Goal: Information Seeking & Learning: Understand process/instructions

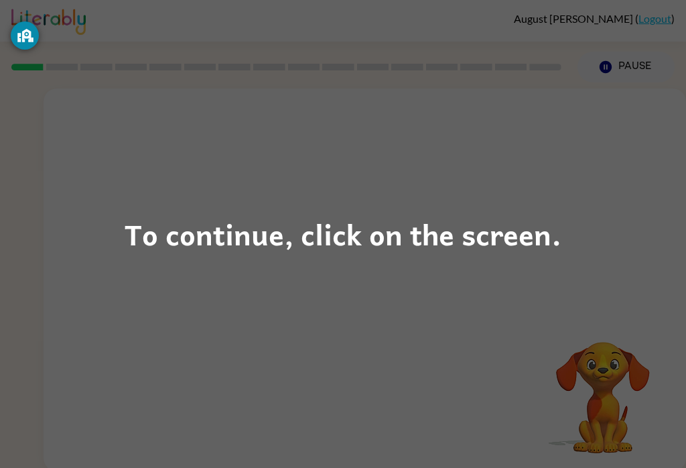
click at [390, 239] on div "To continue, click on the screen." at bounding box center [343, 234] width 437 height 46
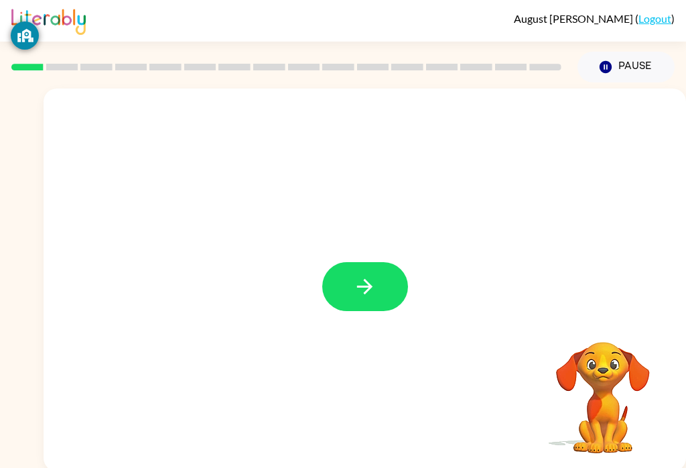
click at [365, 282] on icon "button" at bounding box center [364, 286] width 23 height 23
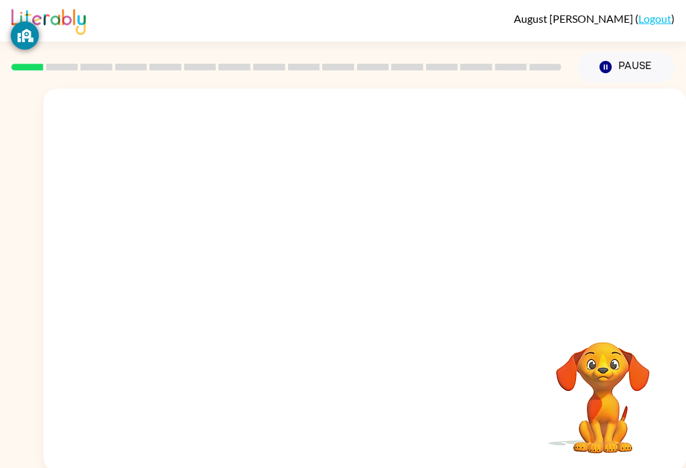
click at [628, 393] on video "Your browser must support playing .mp4 files to use Literably. Please try using…" at bounding box center [603, 388] width 134 height 134
click at [628, 402] on video "Your browser must support playing .mp4 files to use Literably. Please try using…" at bounding box center [603, 388] width 134 height 134
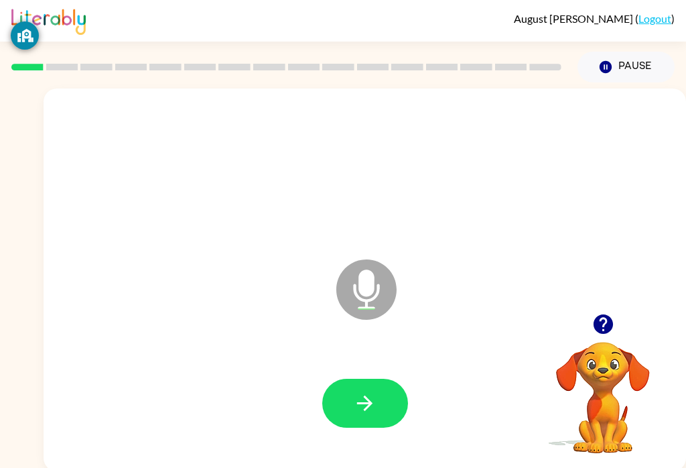
click at [381, 392] on button "button" at bounding box center [365, 403] width 86 height 49
click at [389, 401] on button "button" at bounding box center [365, 403] width 86 height 49
click at [361, 411] on icon "button" at bounding box center [364, 402] width 23 height 23
click at [358, 401] on icon "button" at bounding box center [364, 402] width 23 height 23
click at [380, 395] on button "button" at bounding box center [365, 403] width 86 height 49
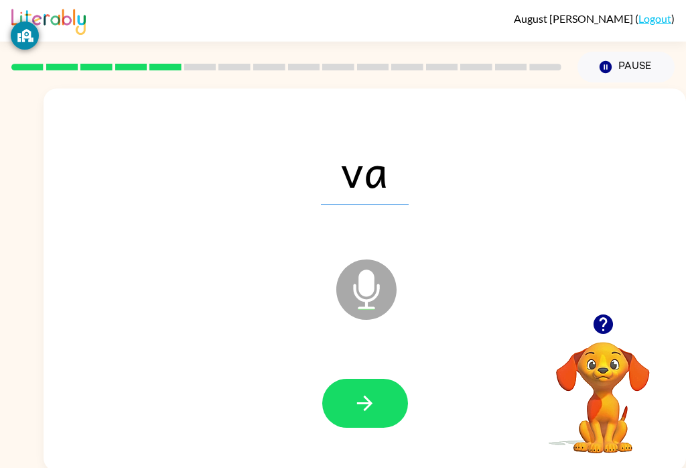
click at [379, 399] on button "button" at bounding box center [365, 403] width 86 height 49
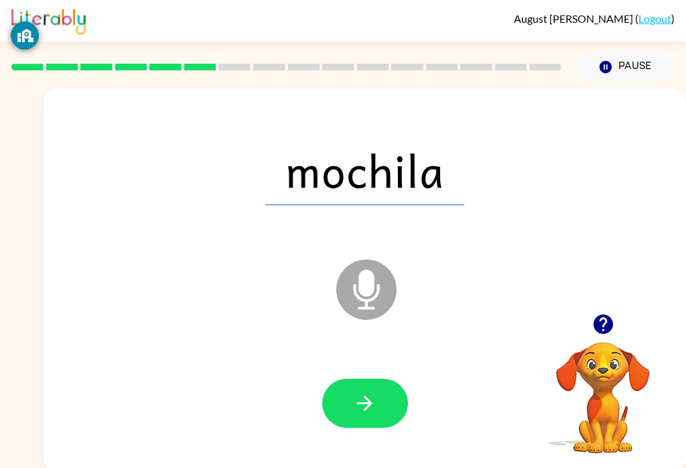
click at [372, 413] on icon "button" at bounding box center [364, 402] width 23 height 23
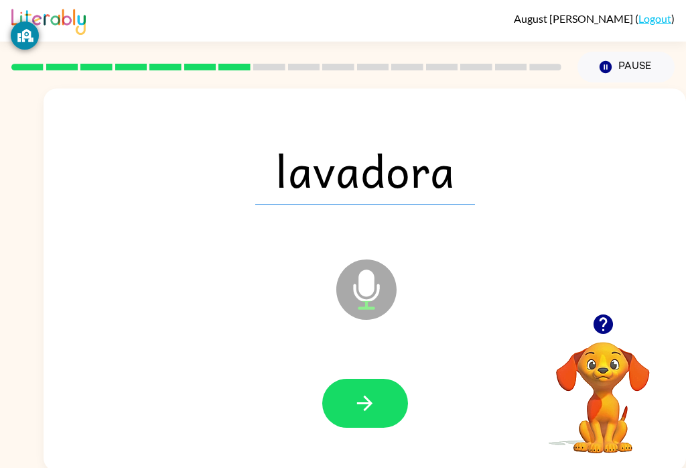
click at [375, 399] on icon "button" at bounding box center [364, 402] width 23 height 23
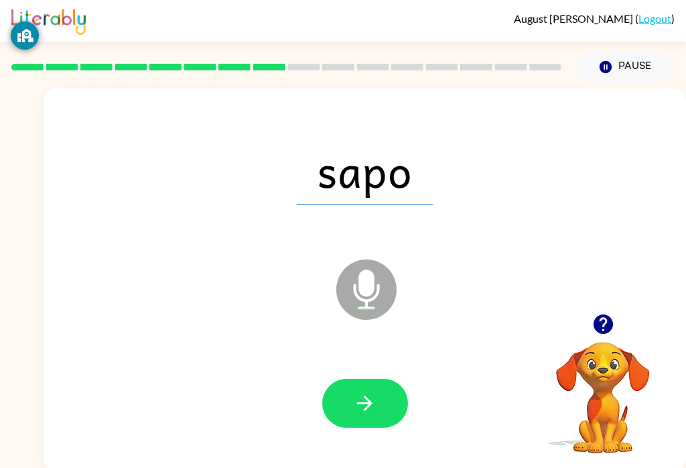
click at [358, 394] on icon "button" at bounding box center [364, 402] width 23 height 23
click at [365, 412] on icon "button" at bounding box center [364, 402] width 23 height 23
click at [363, 406] on icon "button" at bounding box center [364, 402] width 23 height 23
click at [346, 415] on button "button" at bounding box center [365, 403] width 86 height 49
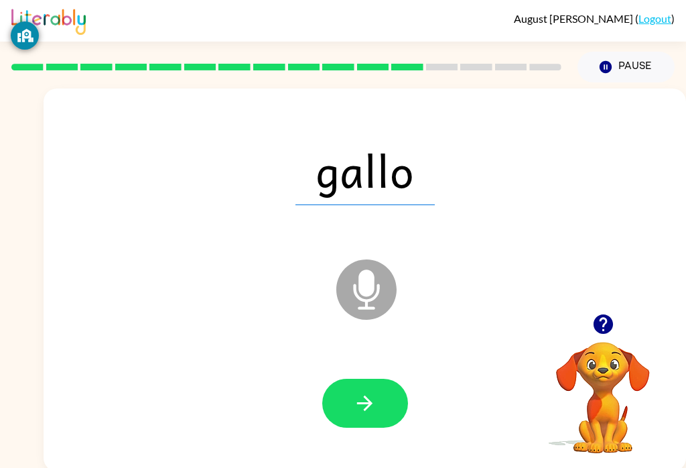
click at [362, 395] on icon "button" at bounding box center [364, 402] width 23 height 23
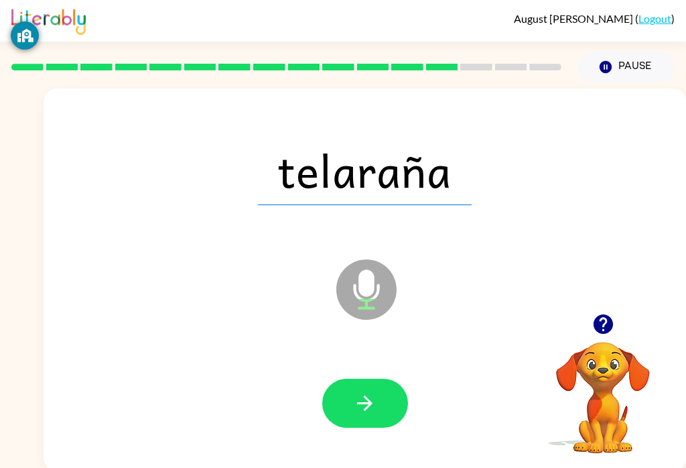
click at [369, 387] on button "button" at bounding box center [365, 403] width 86 height 49
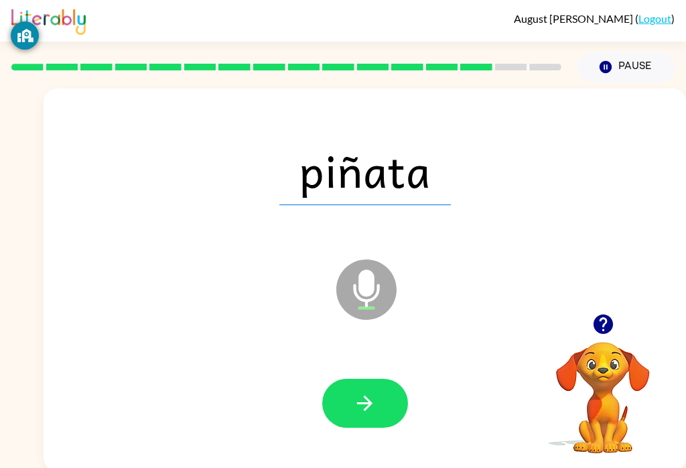
click at [363, 399] on icon "button" at bounding box center [364, 402] width 23 height 23
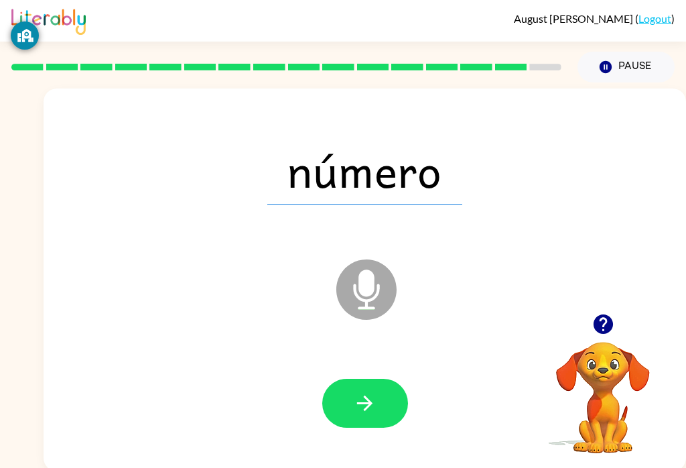
click at [375, 402] on icon "button" at bounding box center [364, 402] width 23 height 23
